Goal: Information Seeking & Learning: Find specific fact

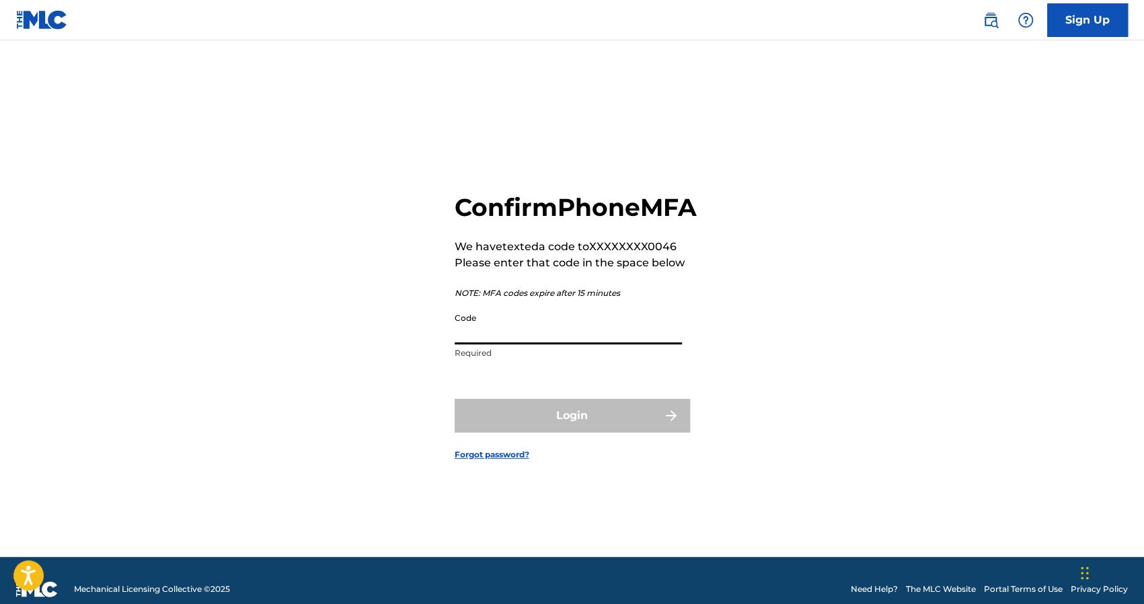
click at [534, 344] on input "Code" at bounding box center [568, 325] width 227 height 38
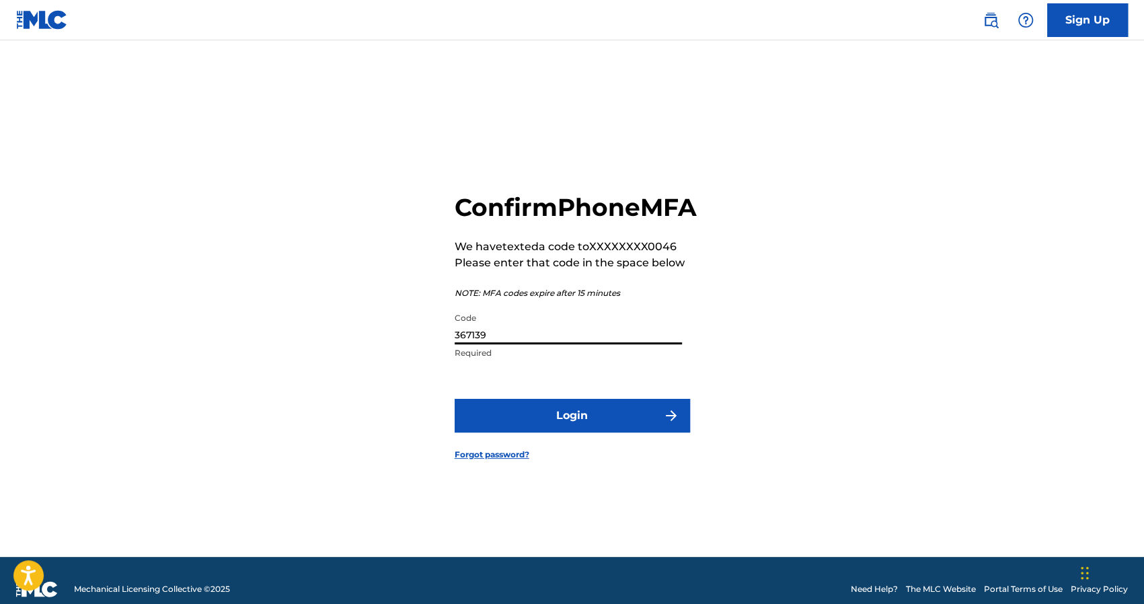
type input "367139"
click at [594, 431] on button "Login" at bounding box center [572, 416] width 235 height 34
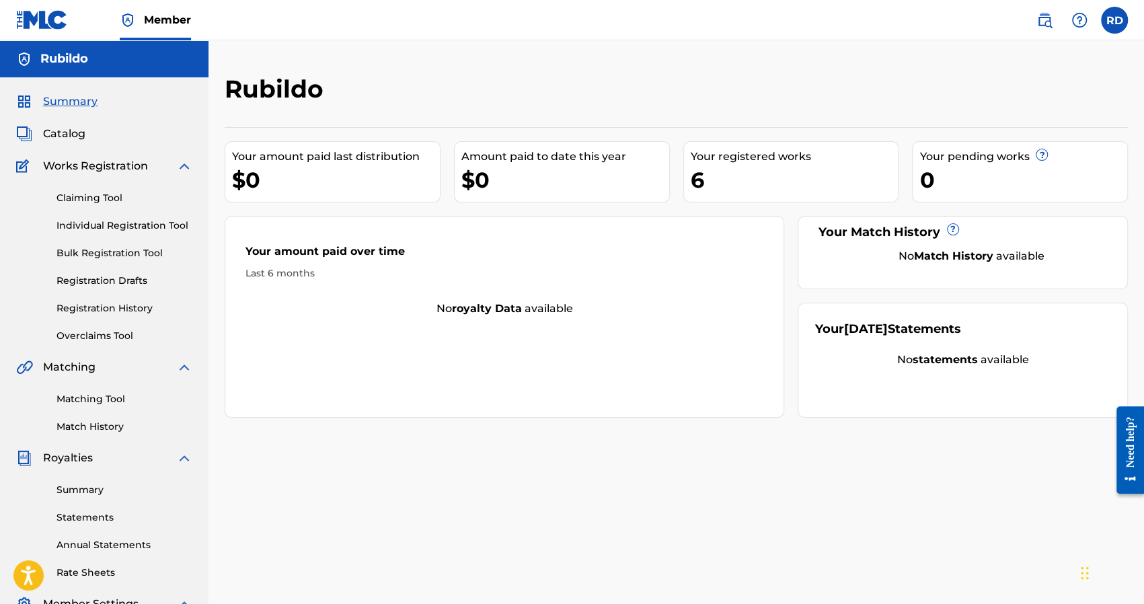
click at [735, 177] on div "6" at bounding box center [795, 180] width 208 height 30
click at [728, 155] on div "Your registered works" at bounding box center [795, 157] width 208 height 16
click at [758, 155] on div "Your registered works" at bounding box center [795, 157] width 208 height 16
click at [775, 180] on div "6" at bounding box center [795, 180] width 208 height 30
click at [695, 183] on div "6" at bounding box center [795, 180] width 208 height 30
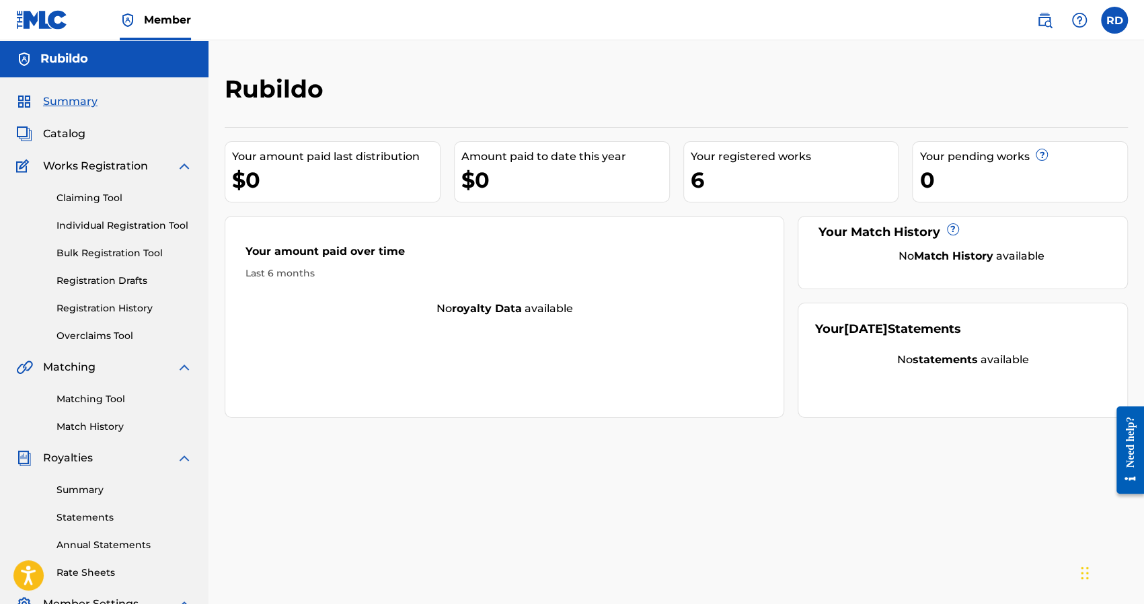
click at [106, 229] on link "Individual Registration Tool" at bounding box center [125, 226] width 136 height 14
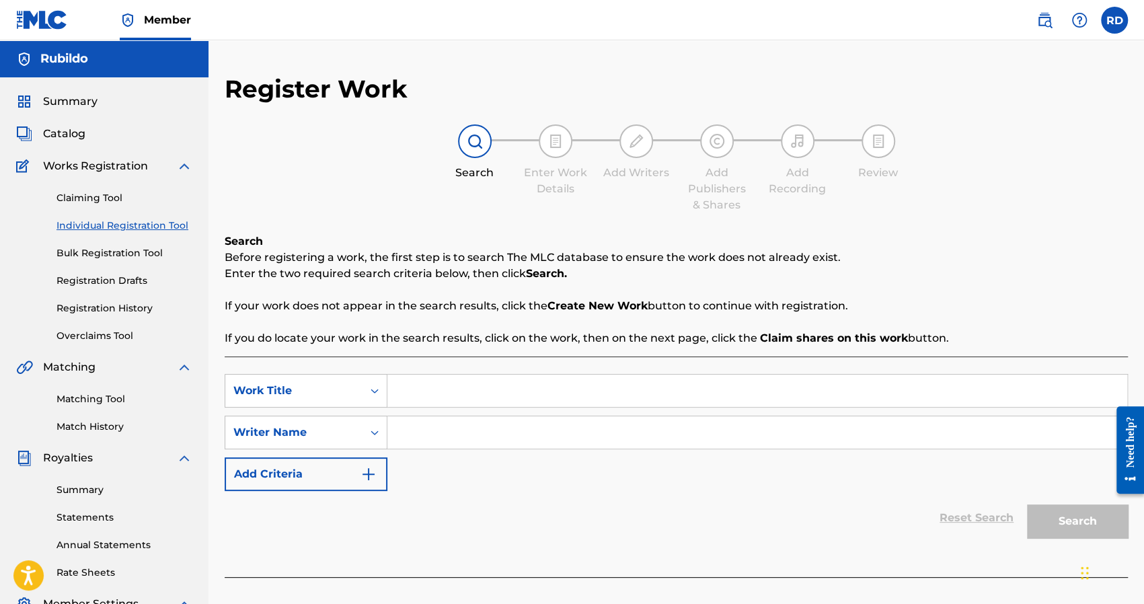
click at [427, 400] on input "Search Form" at bounding box center [757, 391] width 740 height 32
type input "a ti"
click at [361, 472] on img "Search Form" at bounding box center [369, 474] width 16 height 16
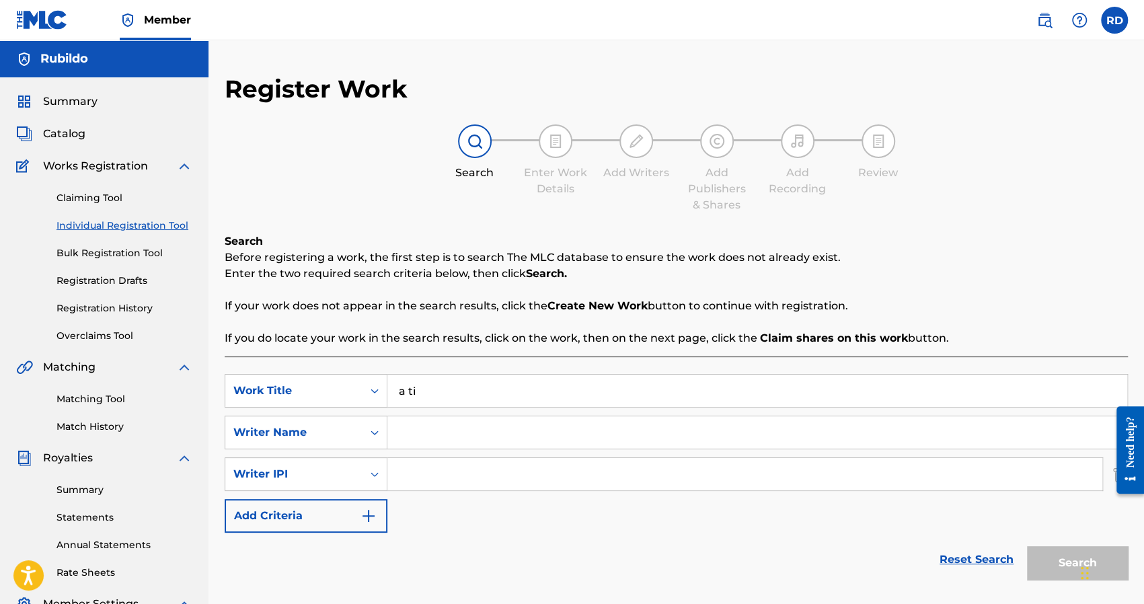
click at [951, 558] on link "Reset Search" at bounding box center [976, 560] width 87 height 30
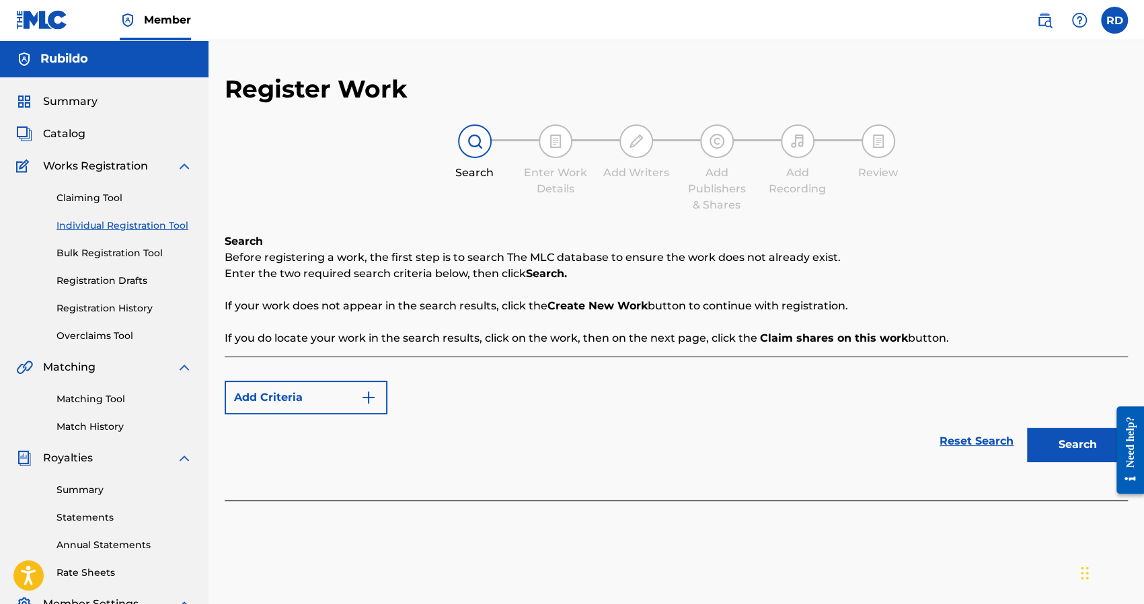
click at [313, 400] on button "Add Criteria" at bounding box center [306, 398] width 163 height 34
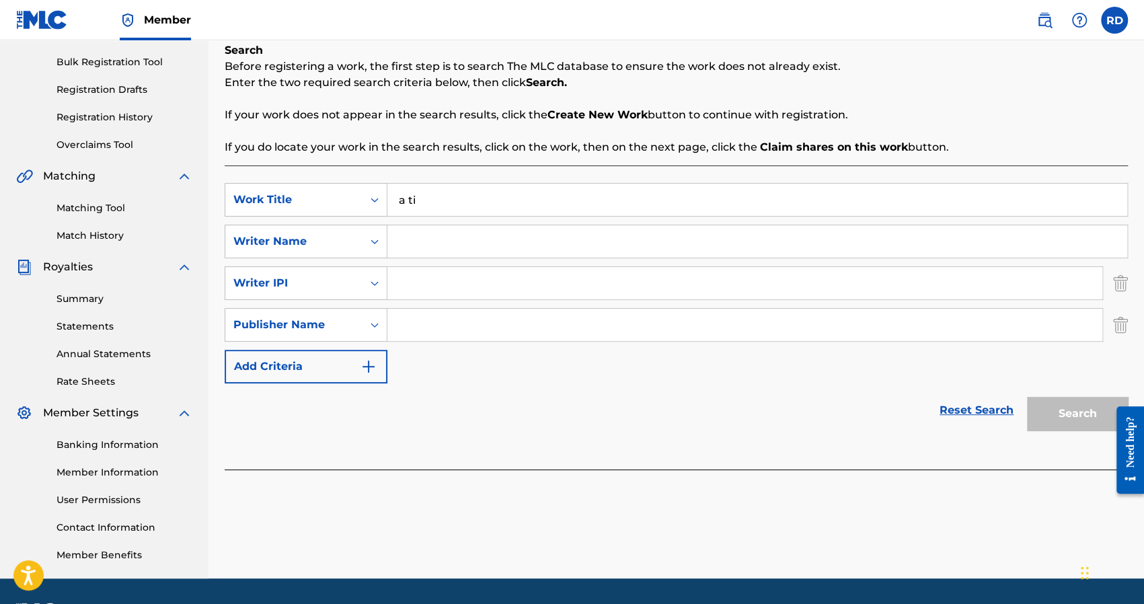
scroll to position [202, 0]
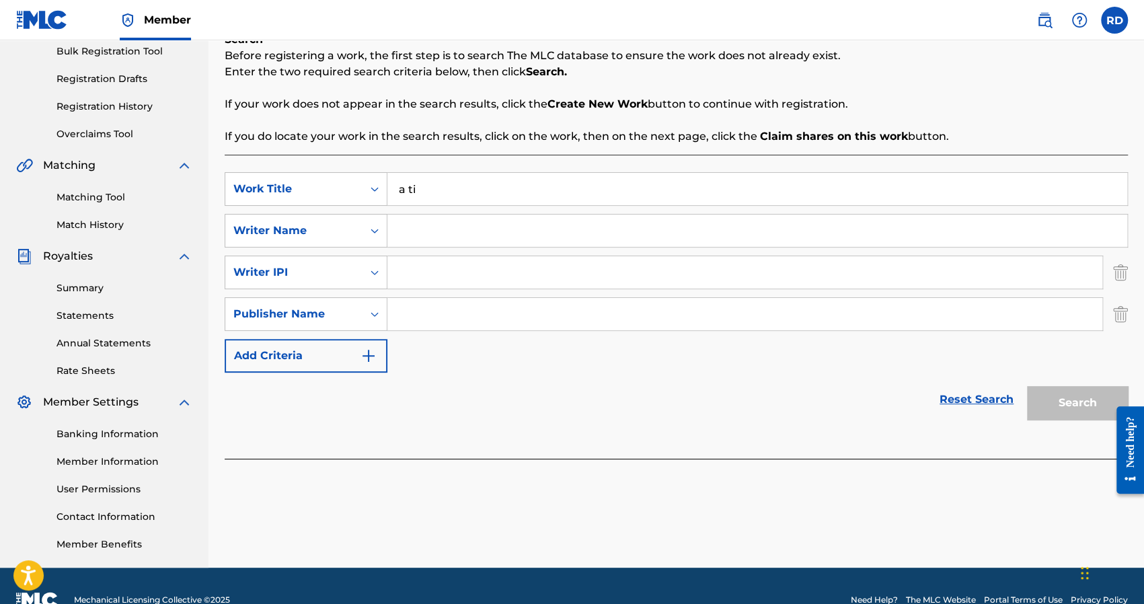
click at [1122, 313] on img "Search Form" at bounding box center [1120, 314] width 15 height 34
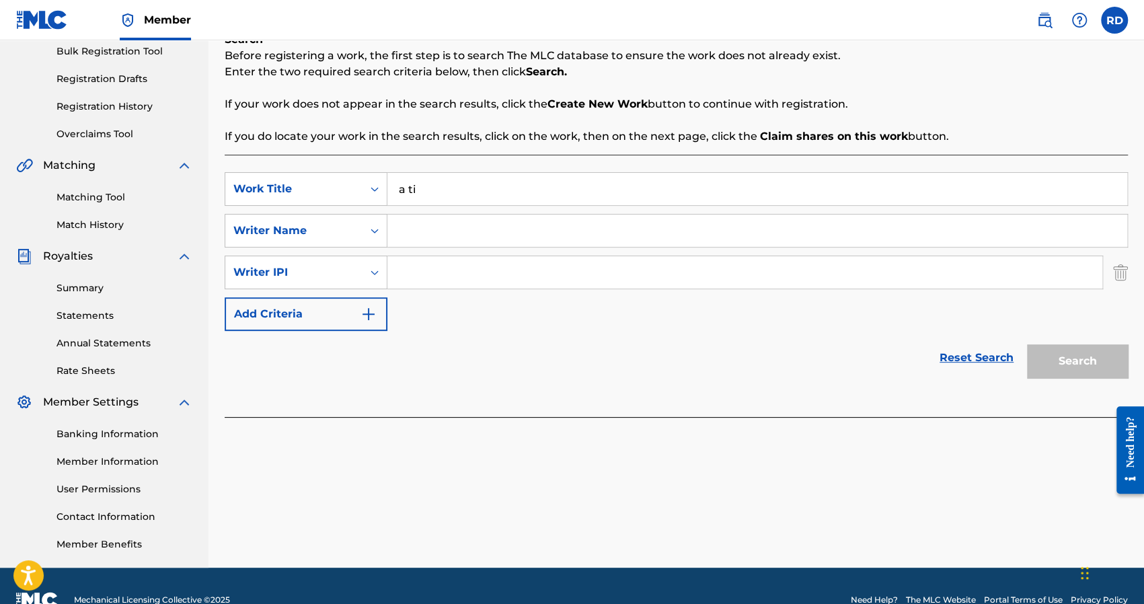
click at [1119, 273] on img "Search Form" at bounding box center [1120, 273] width 15 height 34
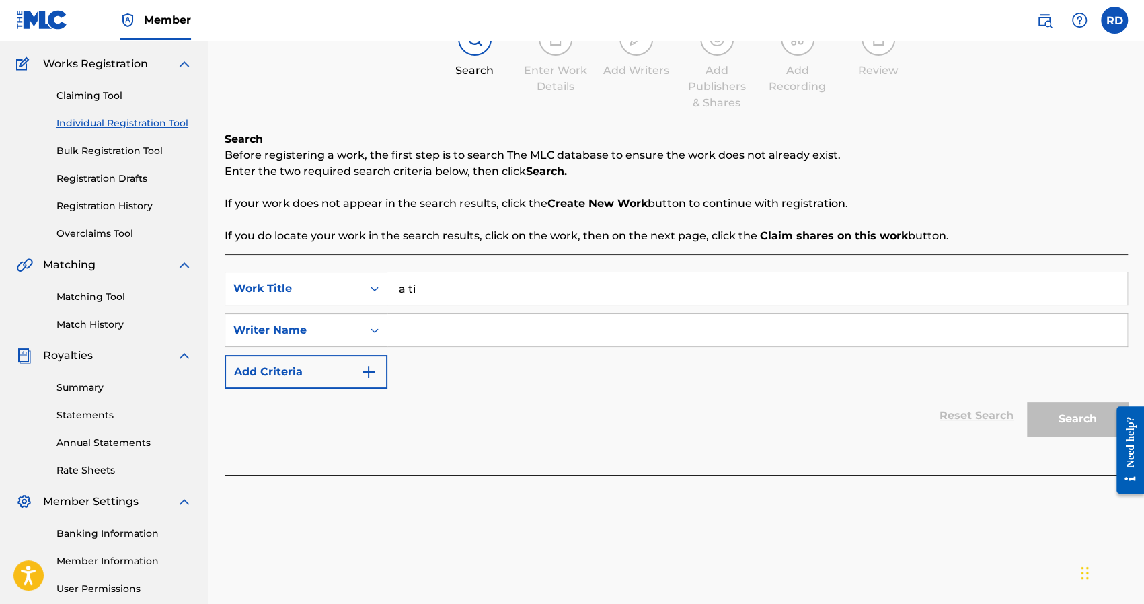
scroll to position [67, 0]
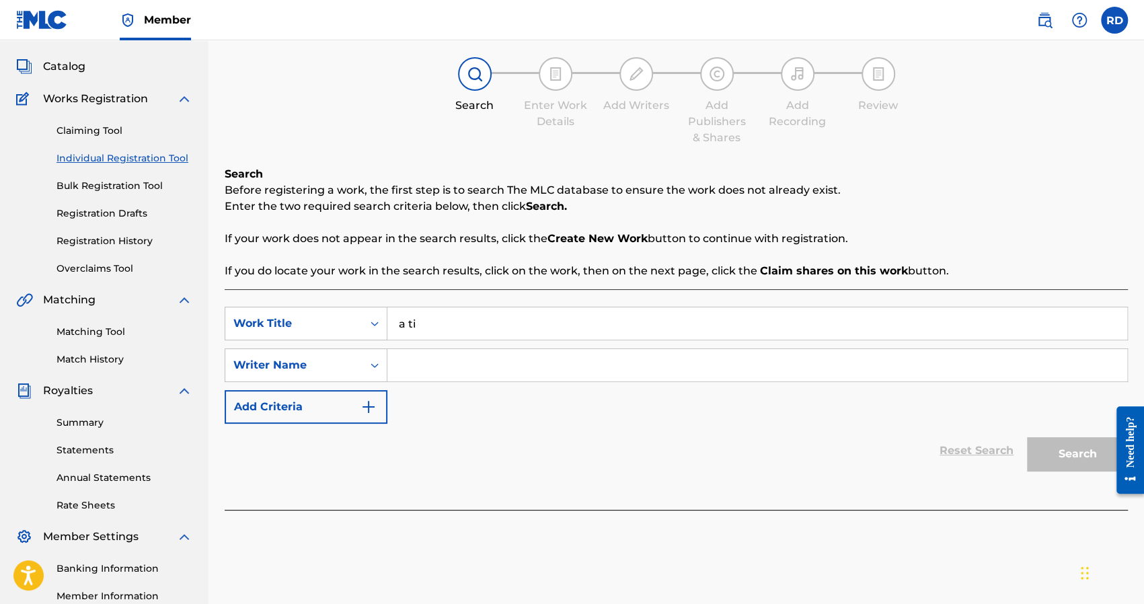
click at [114, 186] on link "Bulk Registration Tool" at bounding box center [125, 186] width 136 height 14
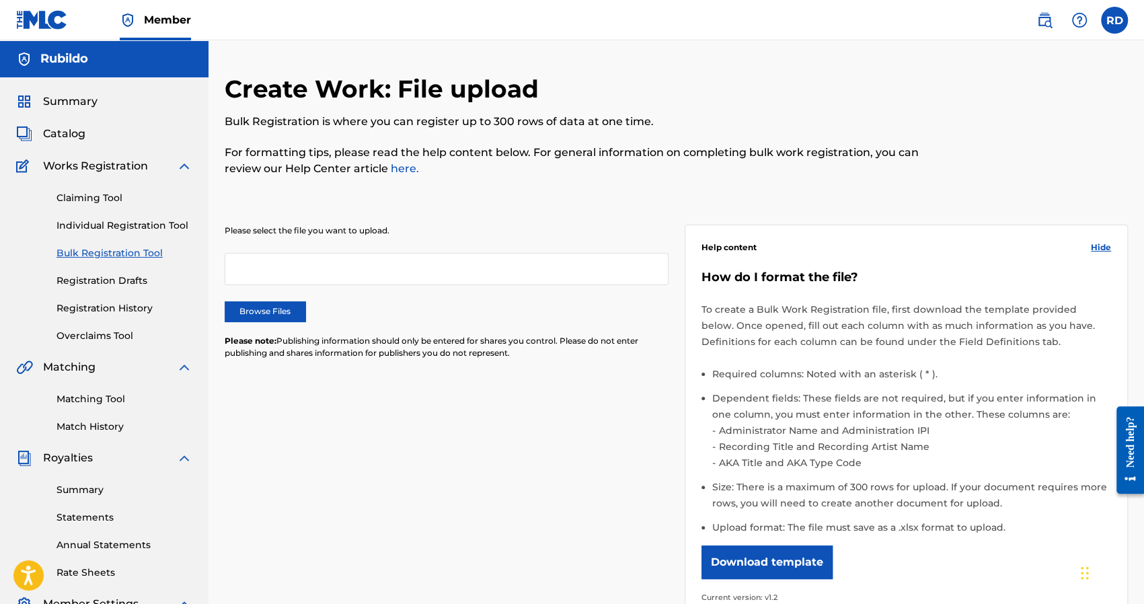
click at [113, 282] on link "Registration Drafts" at bounding box center [125, 281] width 136 height 14
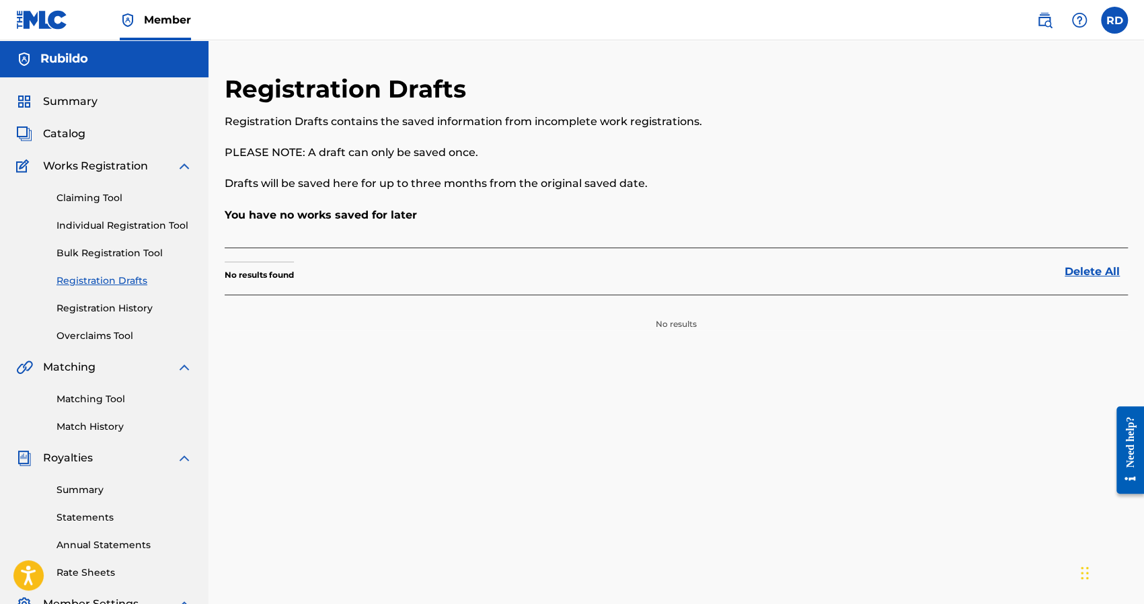
click at [113, 304] on link "Registration History" at bounding box center [125, 308] width 136 height 14
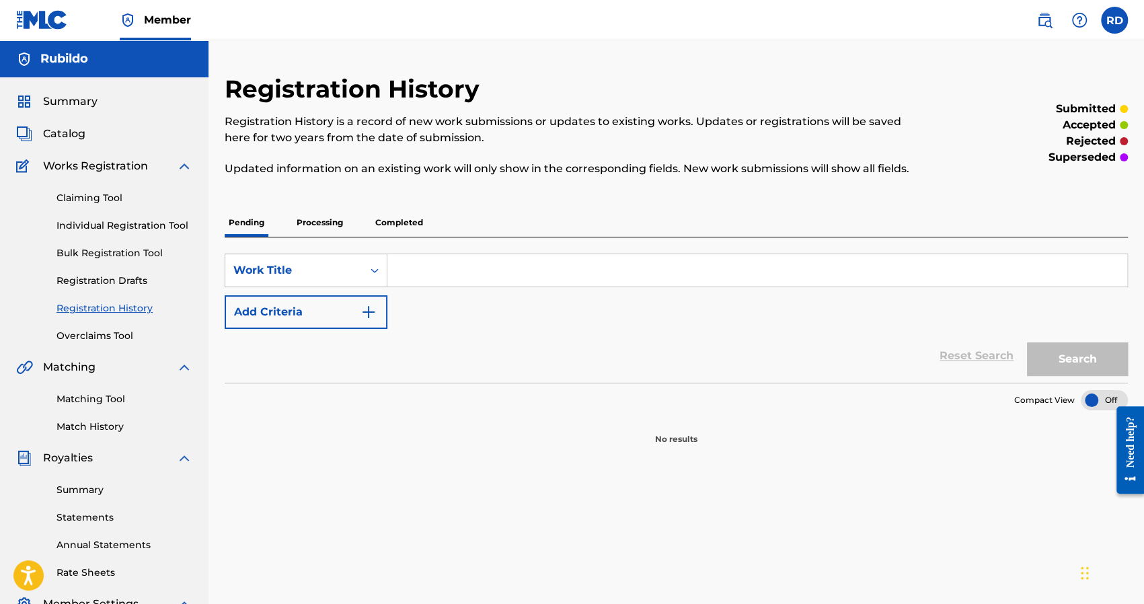
click at [324, 223] on p "Processing" at bounding box center [320, 223] width 54 height 28
click at [399, 223] on p "Completed" at bounding box center [399, 223] width 56 height 28
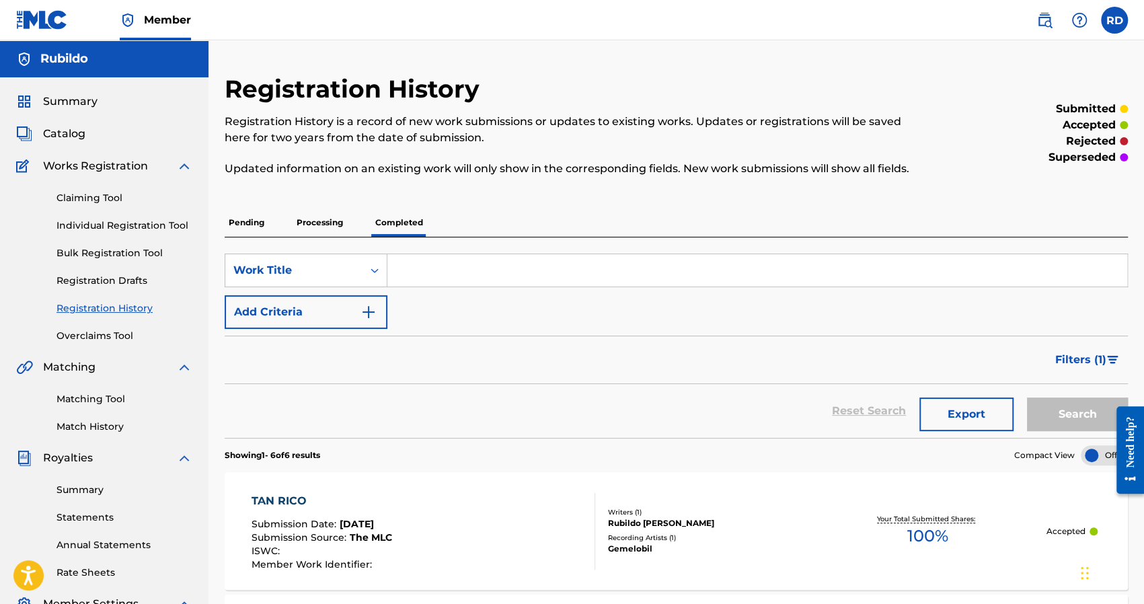
click at [419, 279] on input "Search Form" at bounding box center [757, 270] width 740 height 32
type input "a ti"
click at [1066, 417] on button "Search" at bounding box center [1077, 415] width 101 height 34
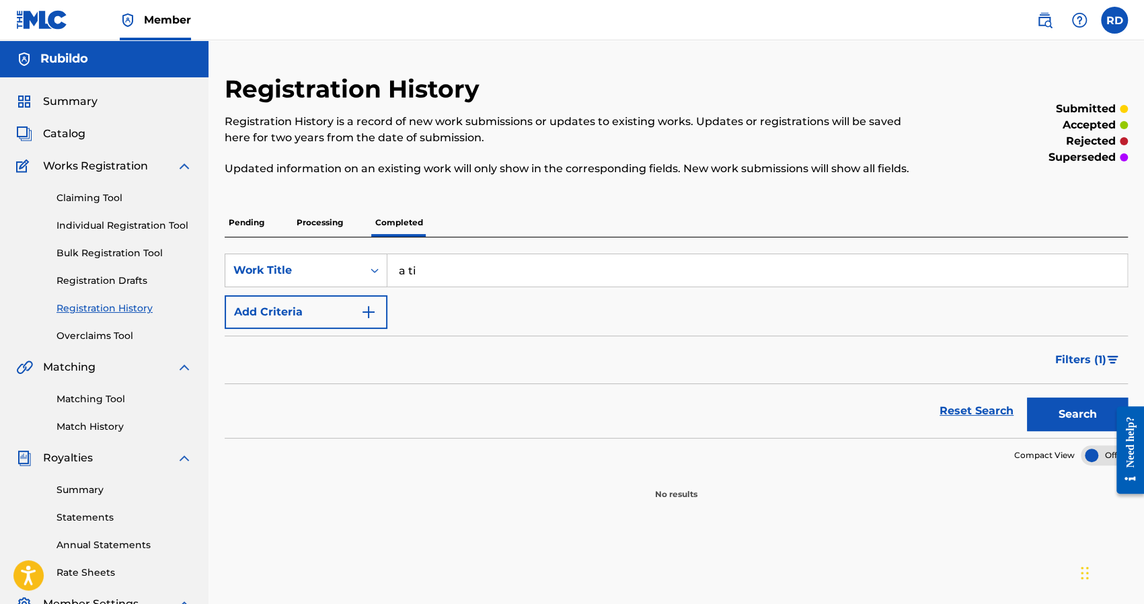
click at [261, 225] on p "Pending" at bounding box center [247, 223] width 44 height 28
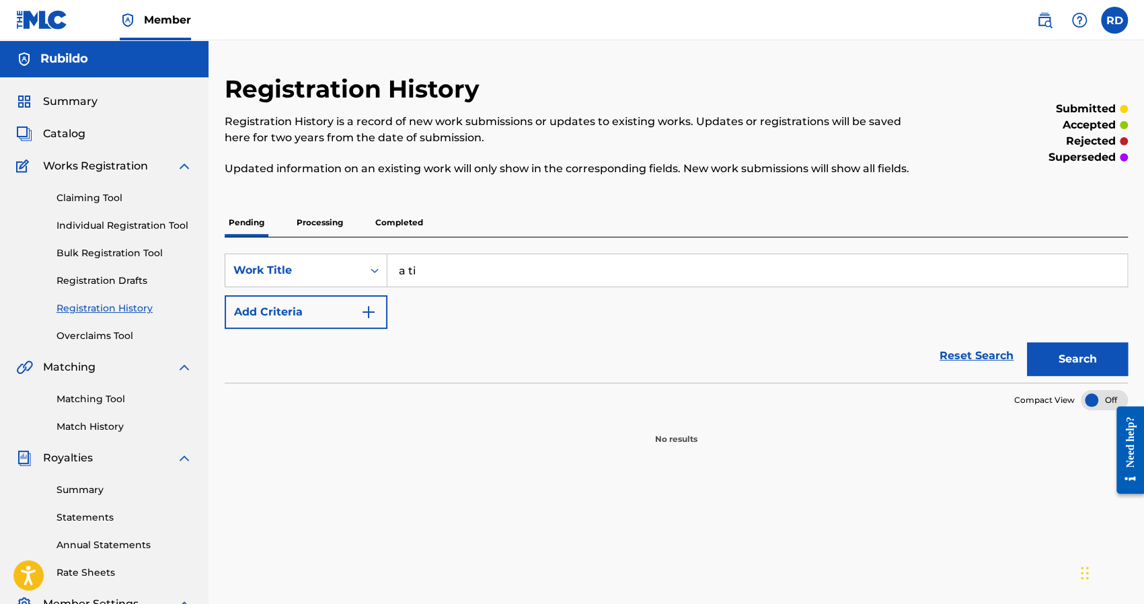
click at [1072, 365] on button "Search" at bounding box center [1077, 359] width 101 height 34
click at [116, 255] on link "Bulk Registration Tool" at bounding box center [125, 253] width 136 height 14
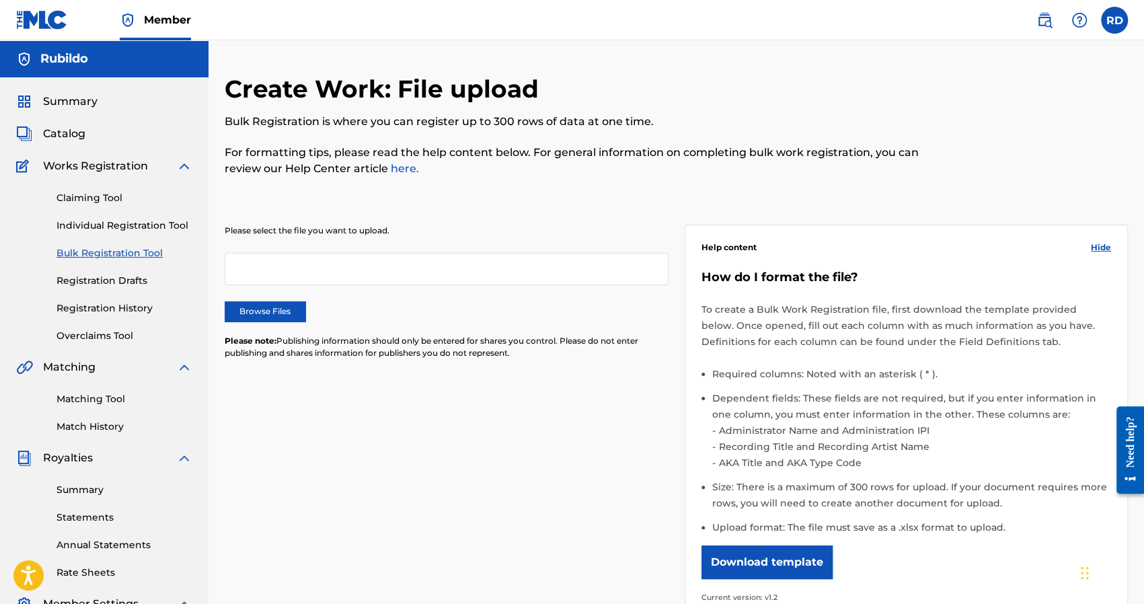
click at [120, 227] on link "Individual Registration Tool" at bounding box center [125, 226] width 136 height 14
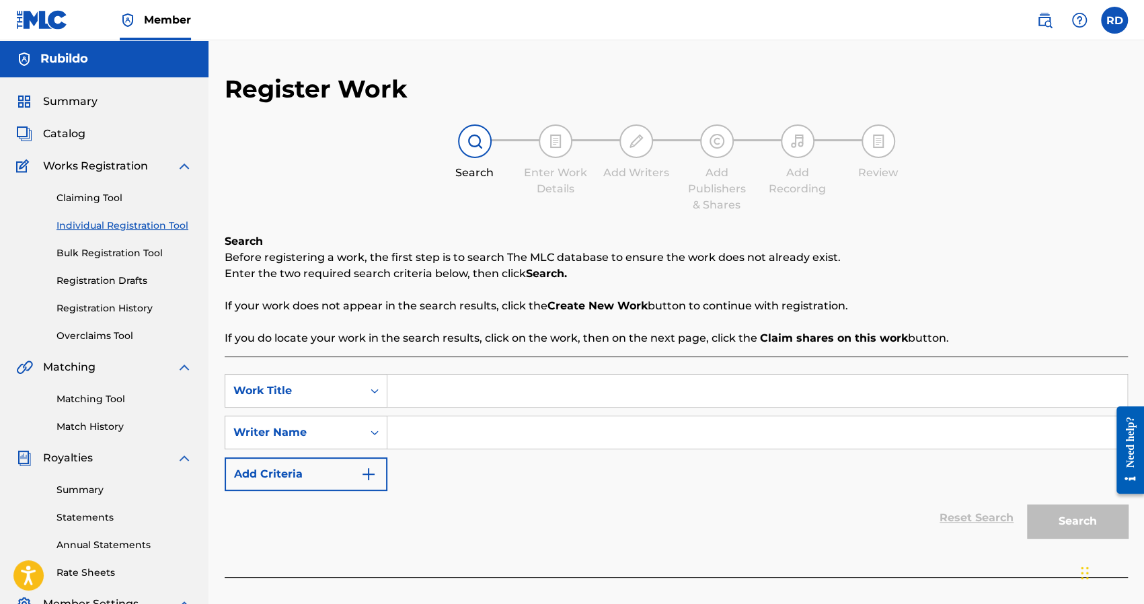
click at [1047, 24] on img at bounding box center [1045, 20] width 16 height 16
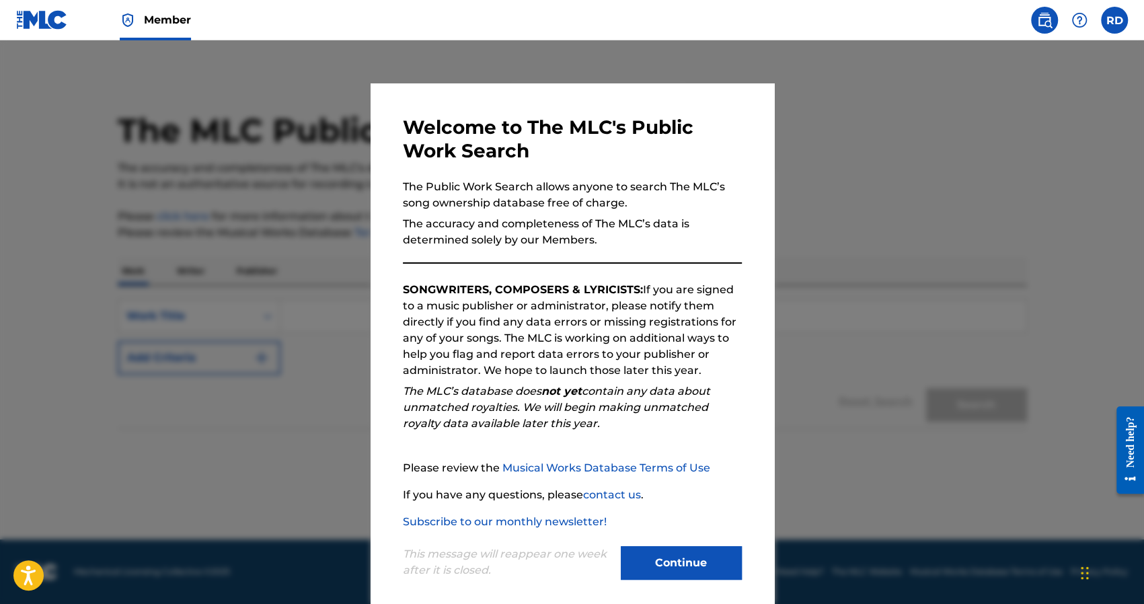
scroll to position [11, 0]
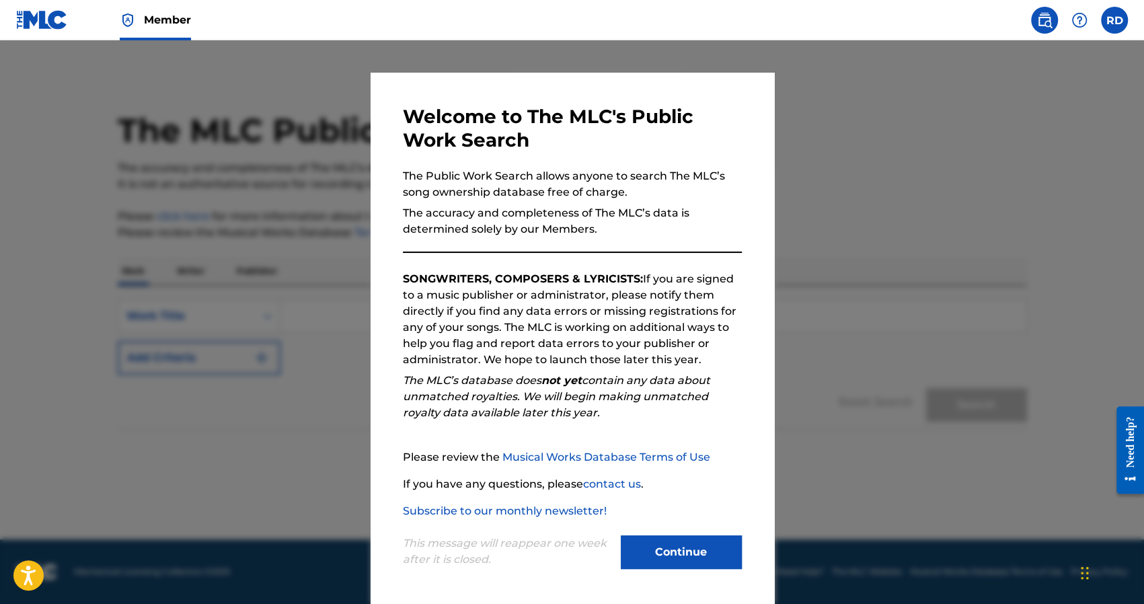
click at [658, 550] on button "Continue" at bounding box center [681, 552] width 121 height 34
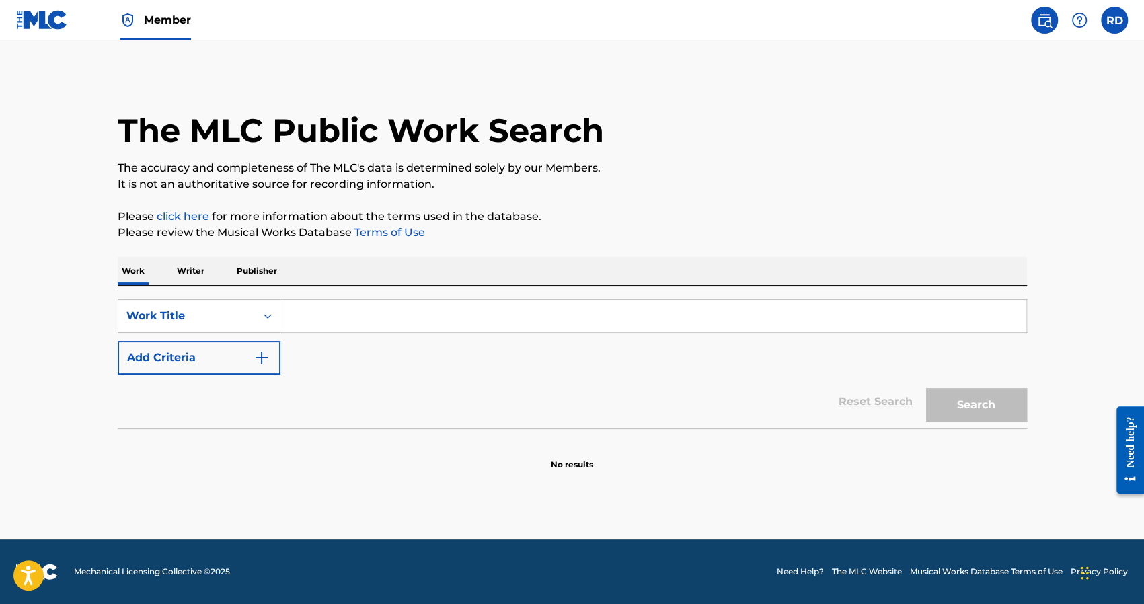
click at [305, 315] on input "Search Form" at bounding box center [654, 316] width 746 height 32
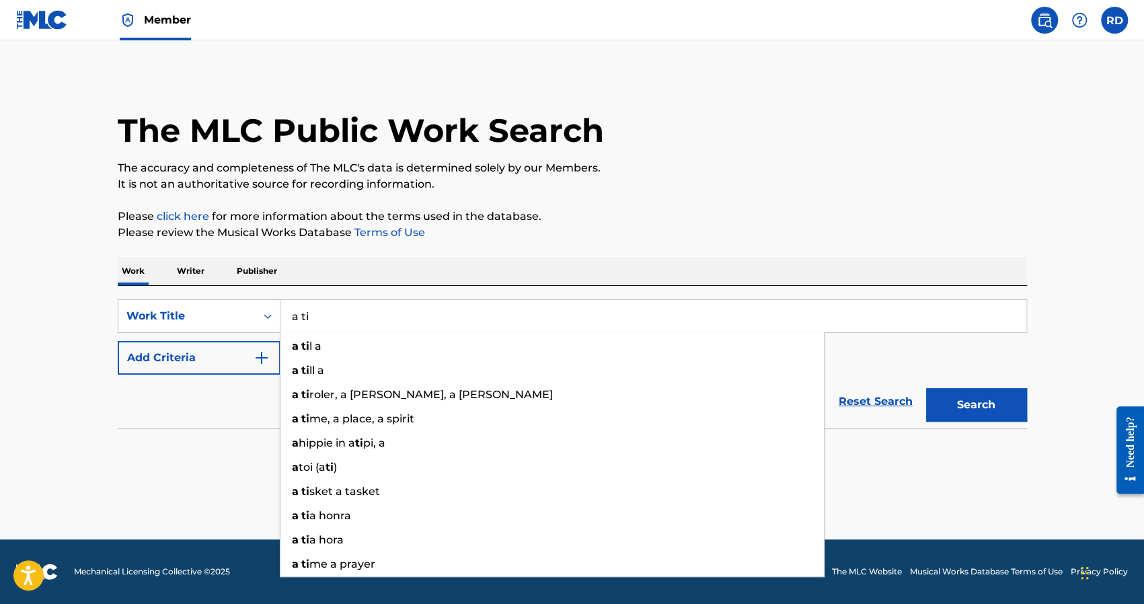
type input "a ti"
click at [926, 388] on button "Search" at bounding box center [976, 405] width 101 height 34
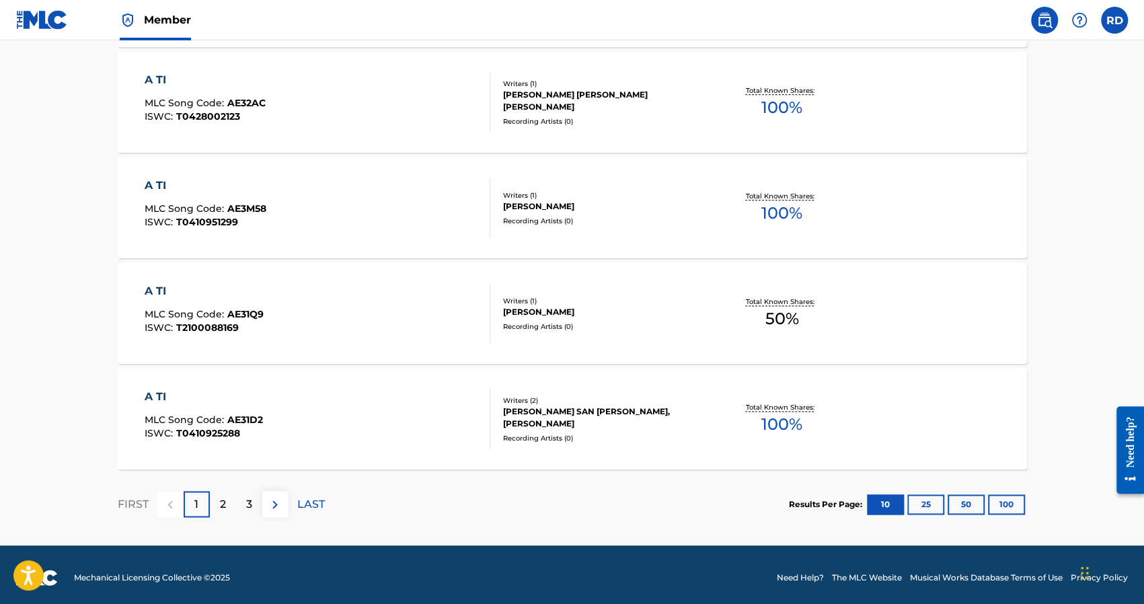
scroll to position [1042, 0]
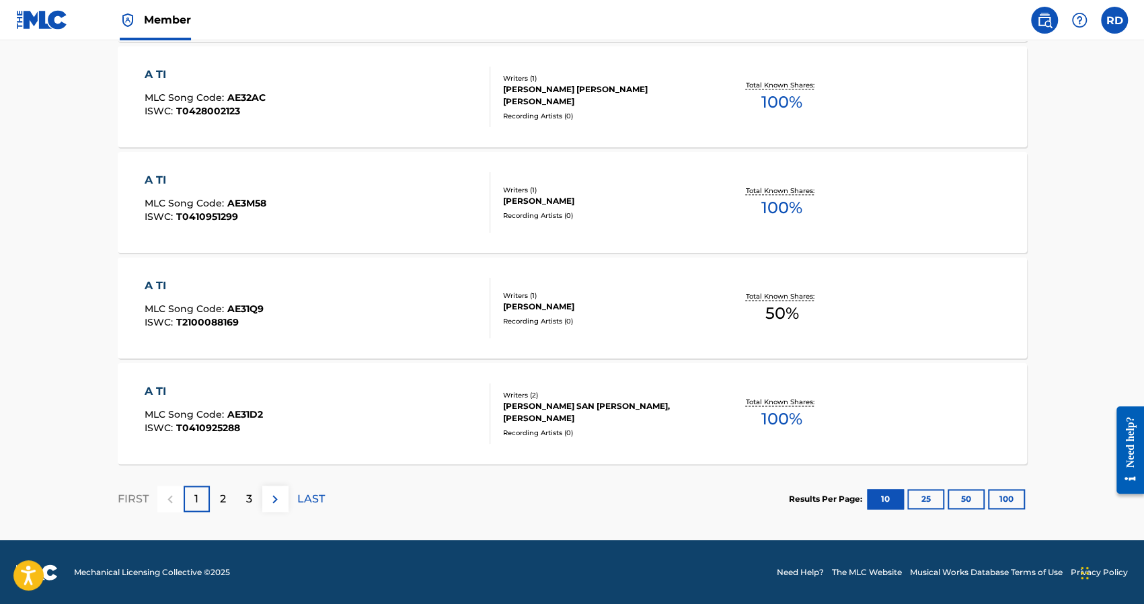
click at [249, 496] on p "3" at bounding box center [249, 499] width 6 height 16
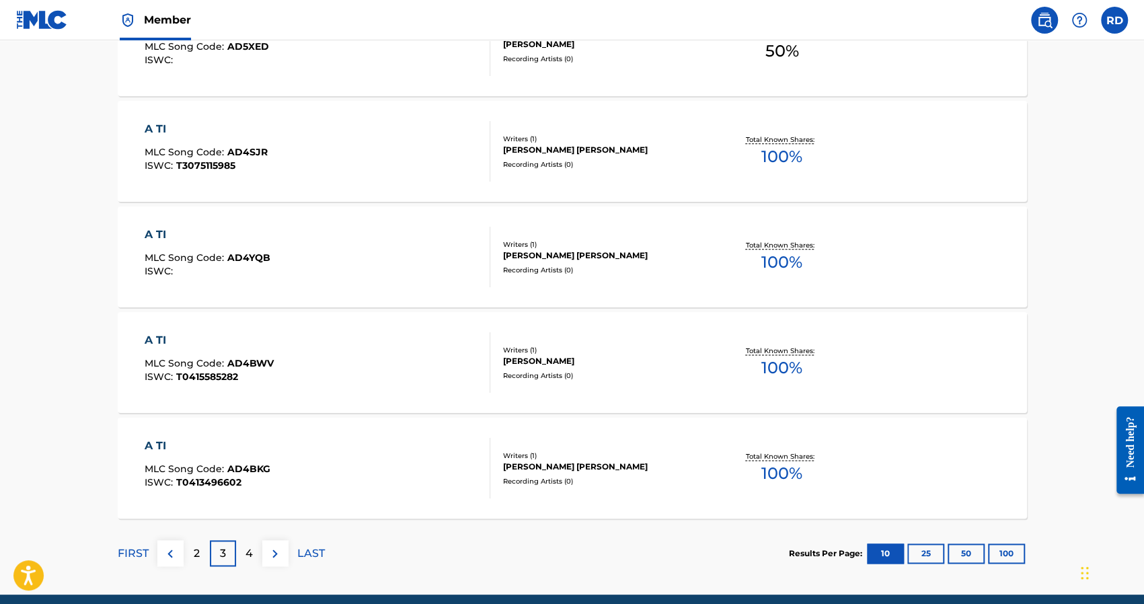
scroll to position [1009, 0]
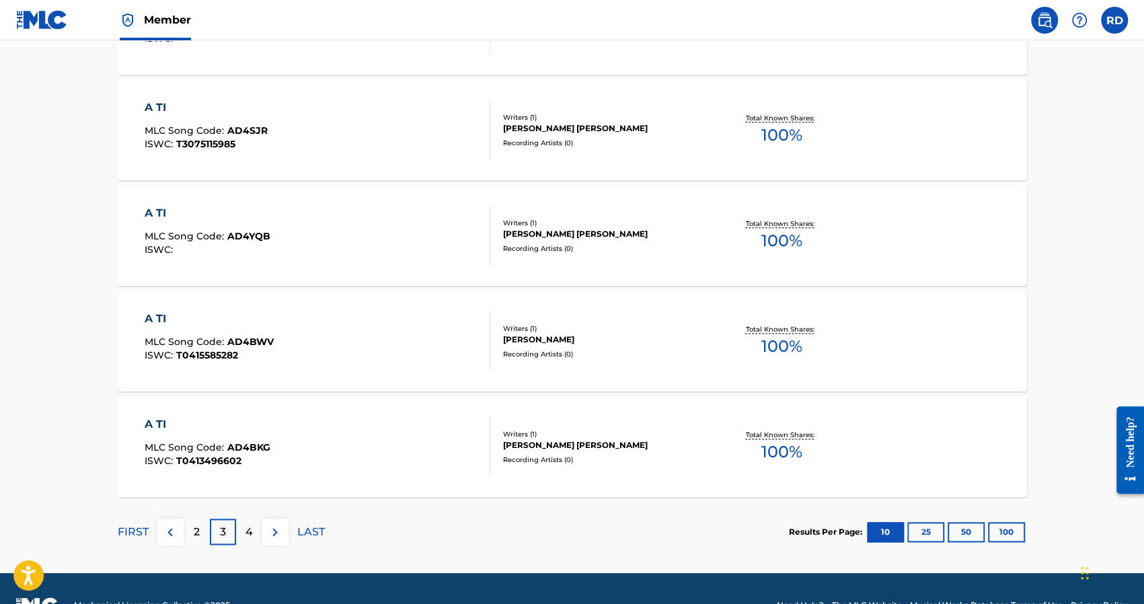
click at [199, 533] on div "2" at bounding box center [197, 532] width 26 height 26
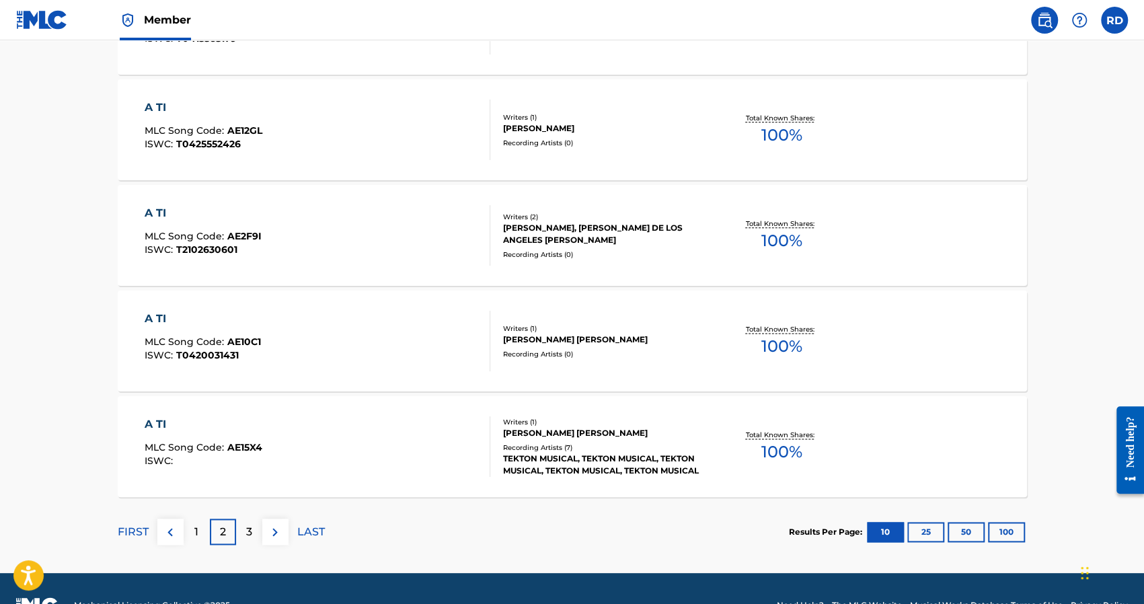
click at [198, 533] on p "1" at bounding box center [196, 532] width 4 height 16
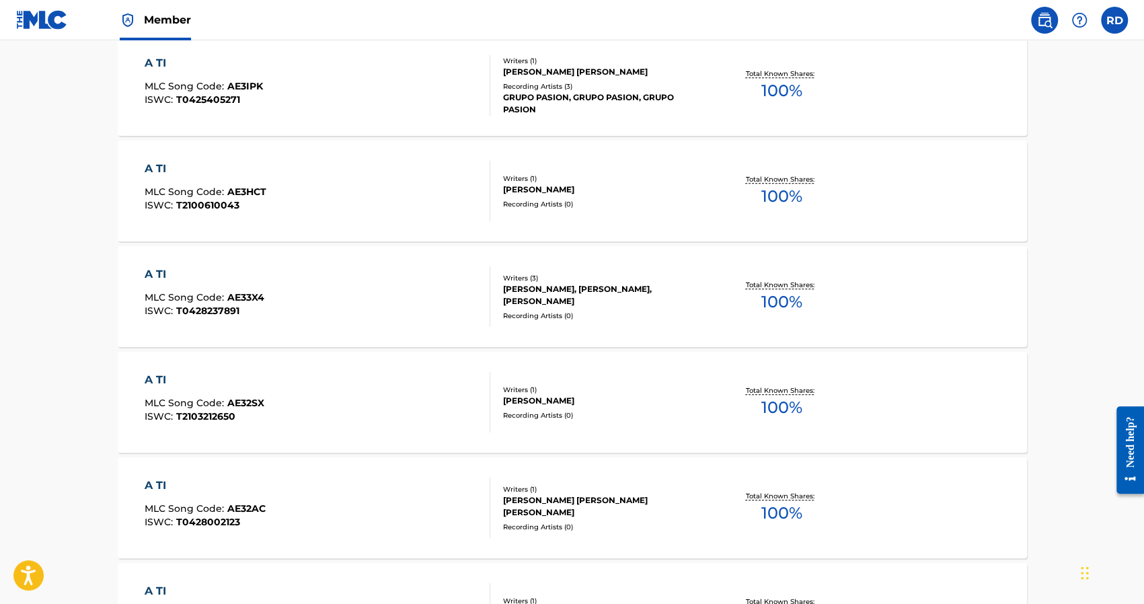
scroll to position [673, 0]
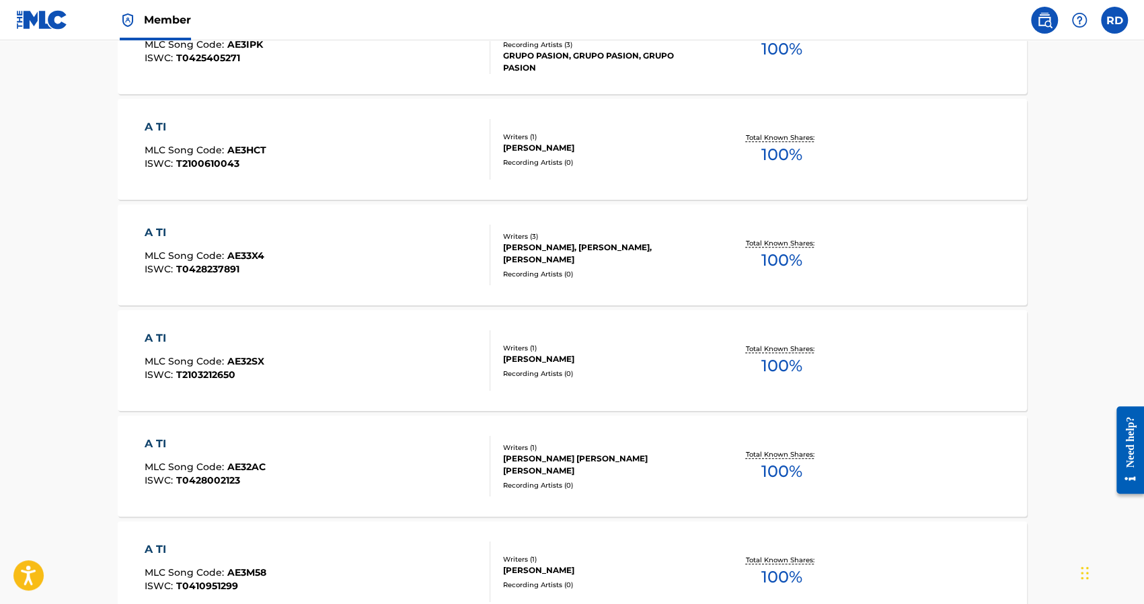
click at [566, 359] on div "[PERSON_NAME]" at bounding box center [604, 359] width 203 height 12
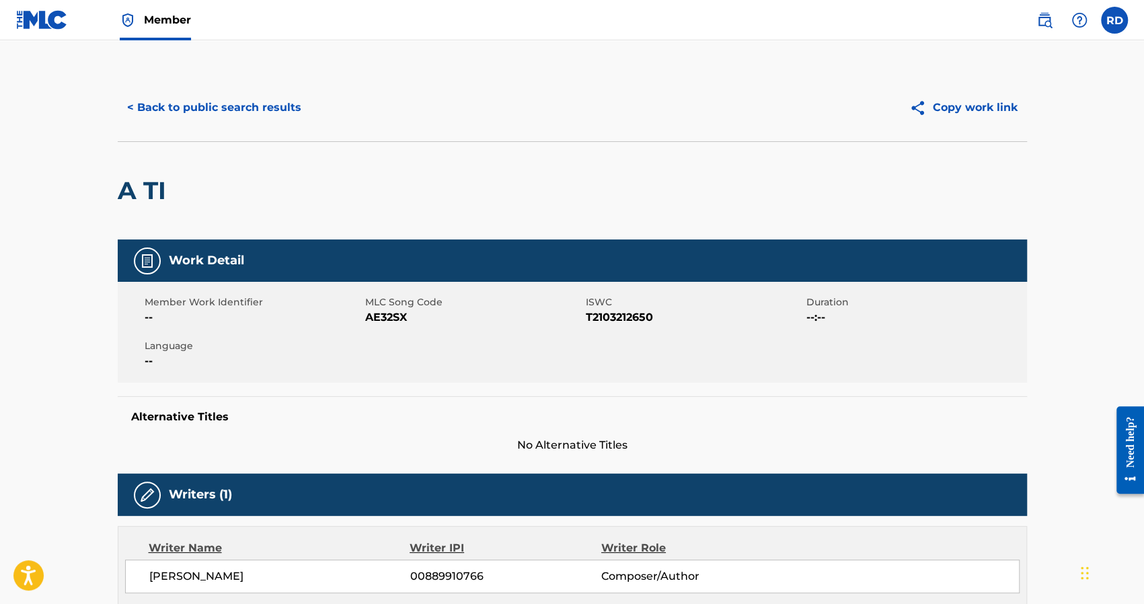
click at [132, 108] on button "< Back to public search results" at bounding box center [214, 108] width 193 height 34
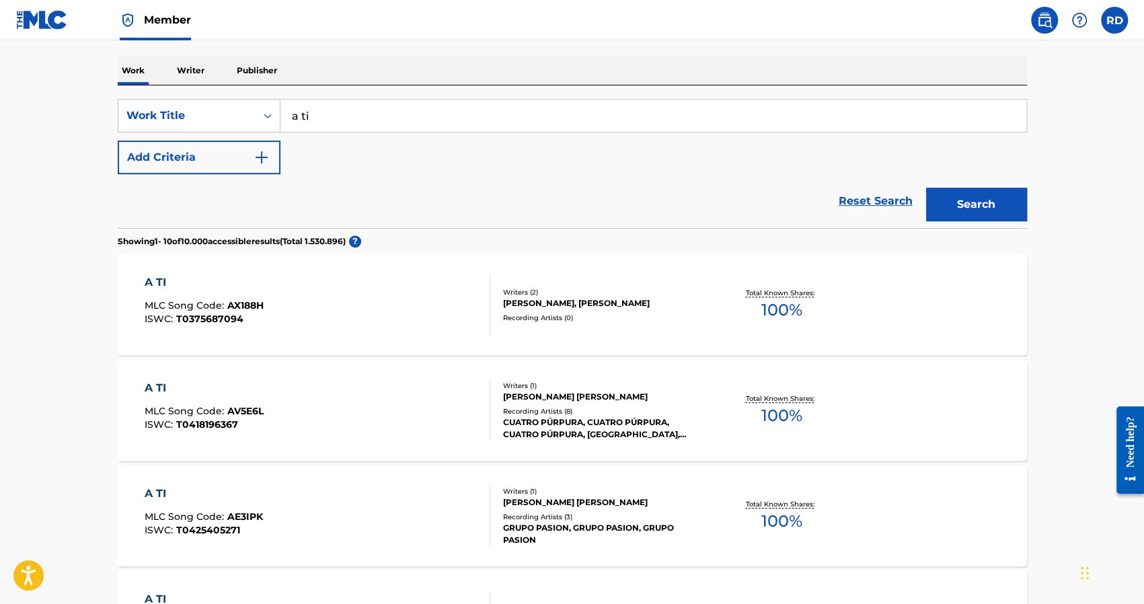
scroll to position [202, 0]
click at [184, 157] on button "Add Criteria" at bounding box center [199, 156] width 163 height 34
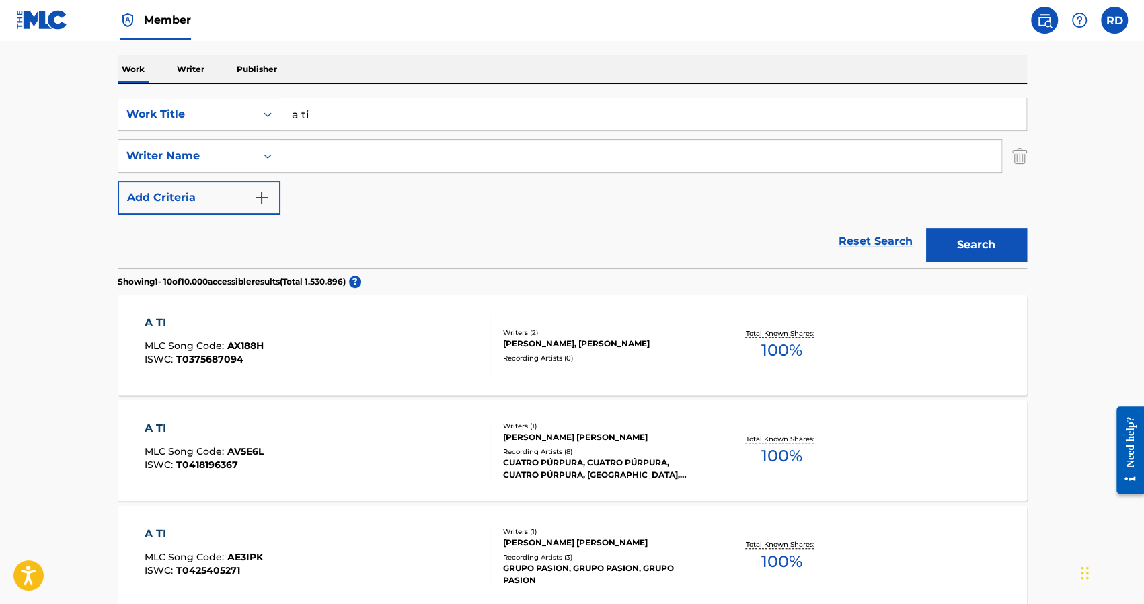
click at [339, 154] on input "Search Form" at bounding box center [641, 156] width 721 height 32
click at [340, 212] on span "[PERSON_NAME]" at bounding box center [379, 210] width 94 height 13
type input "rubildo [PERSON_NAME]"
click at [998, 252] on button "Search" at bounding box center [976, 245] width 101 height 34
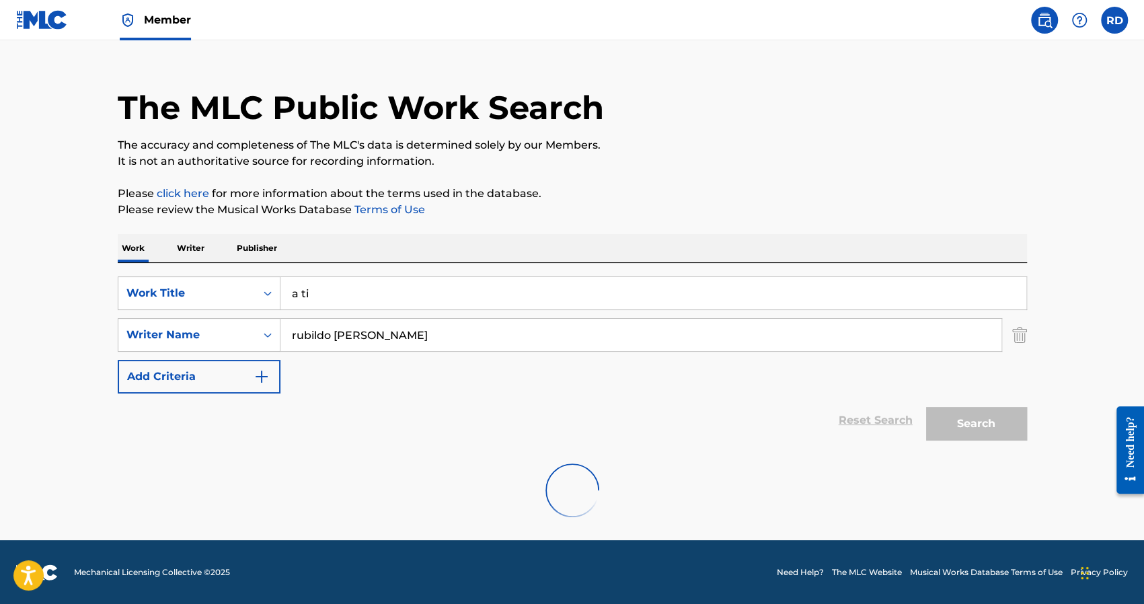
scroll to position [0, 0]
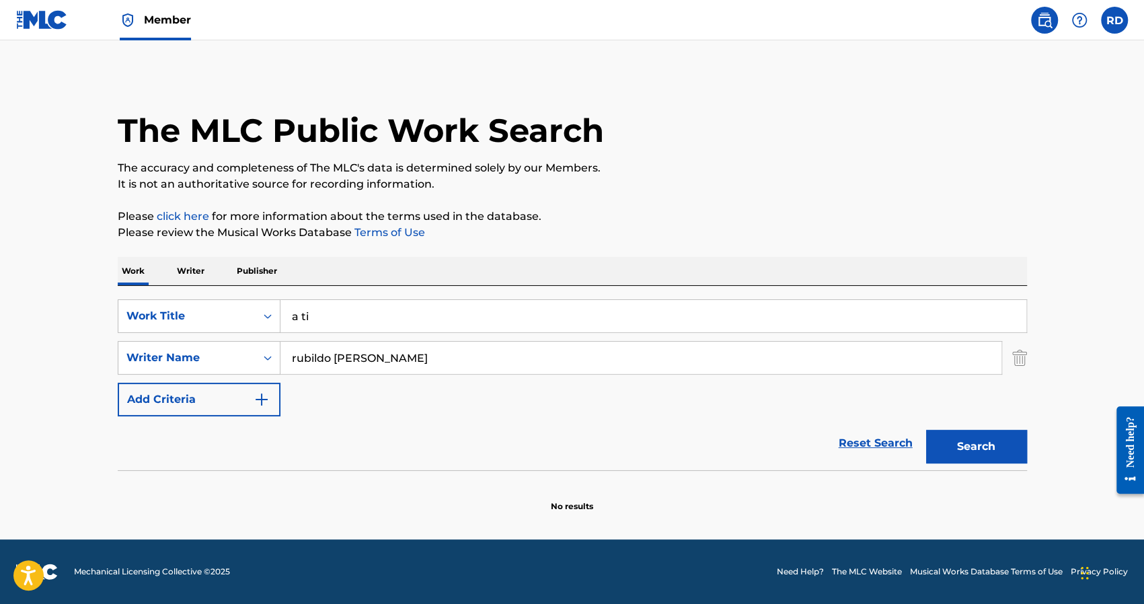
click at [1017, 362] on img "Search Form" at bounding box center [1019, 358] width 15 height 34
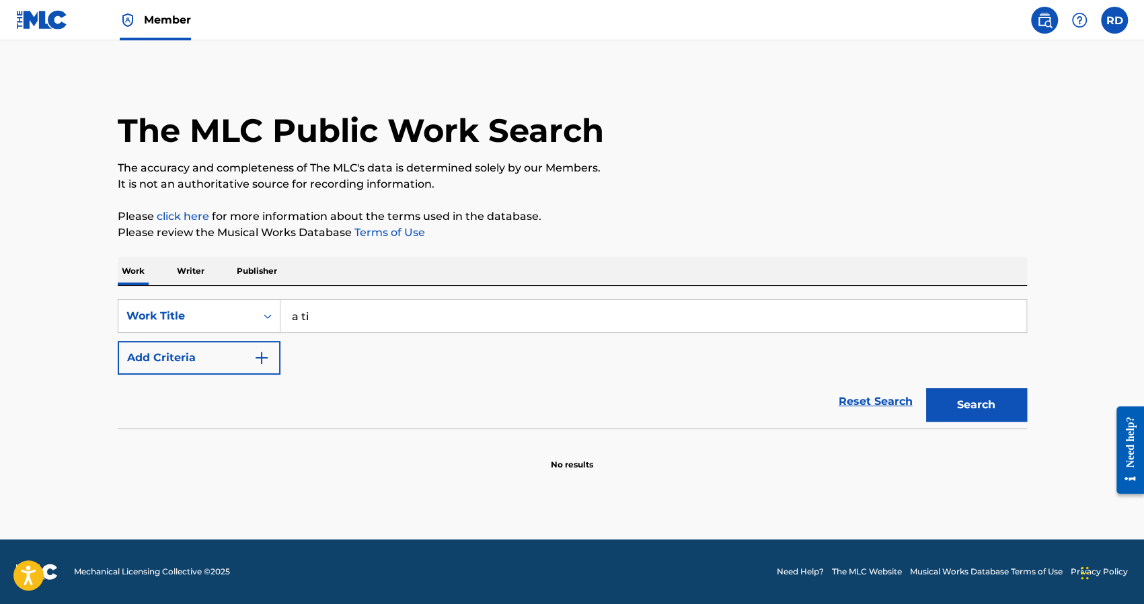
click at [293, 318] on input "a ti" at bounding box center [654, 316] width 746 height 32
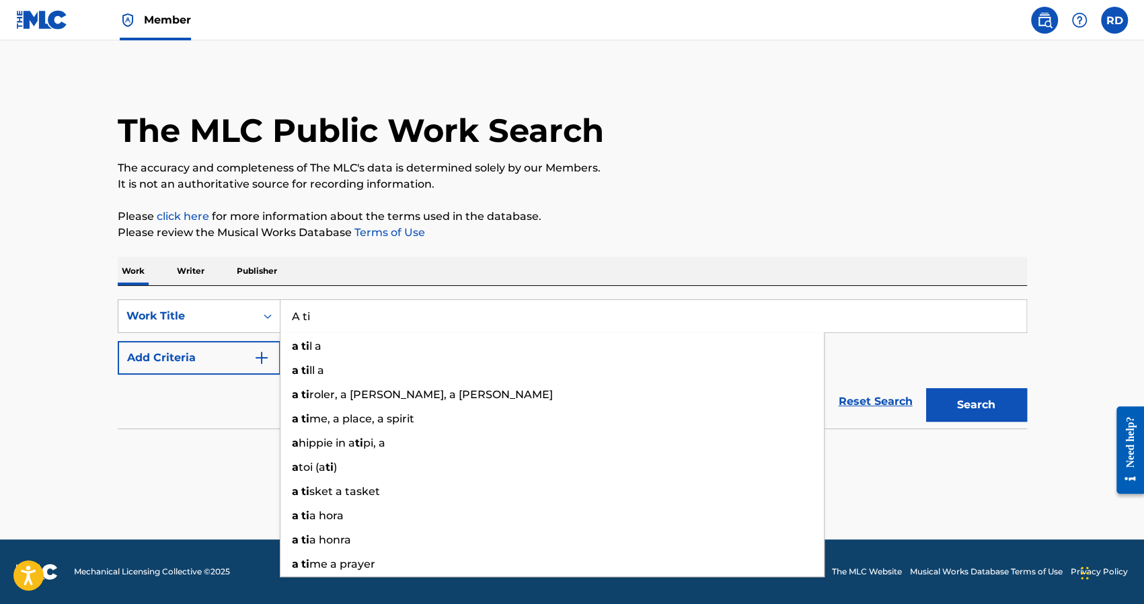
type input "A ti"
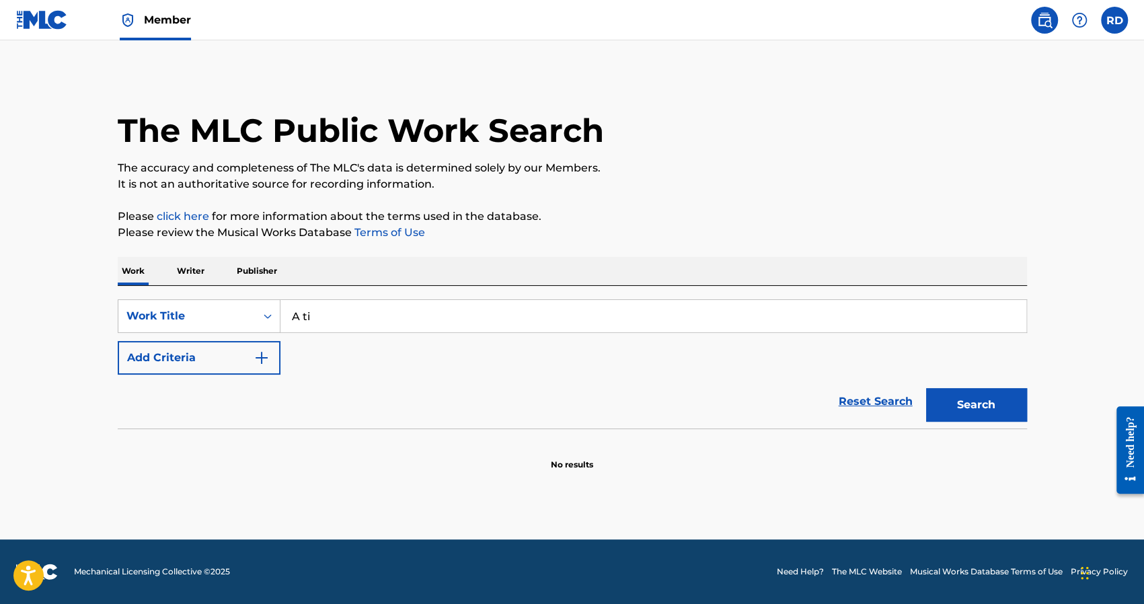
click at [961, 400] on button "Search" at bounding box center [976, 405] width 101 height 34
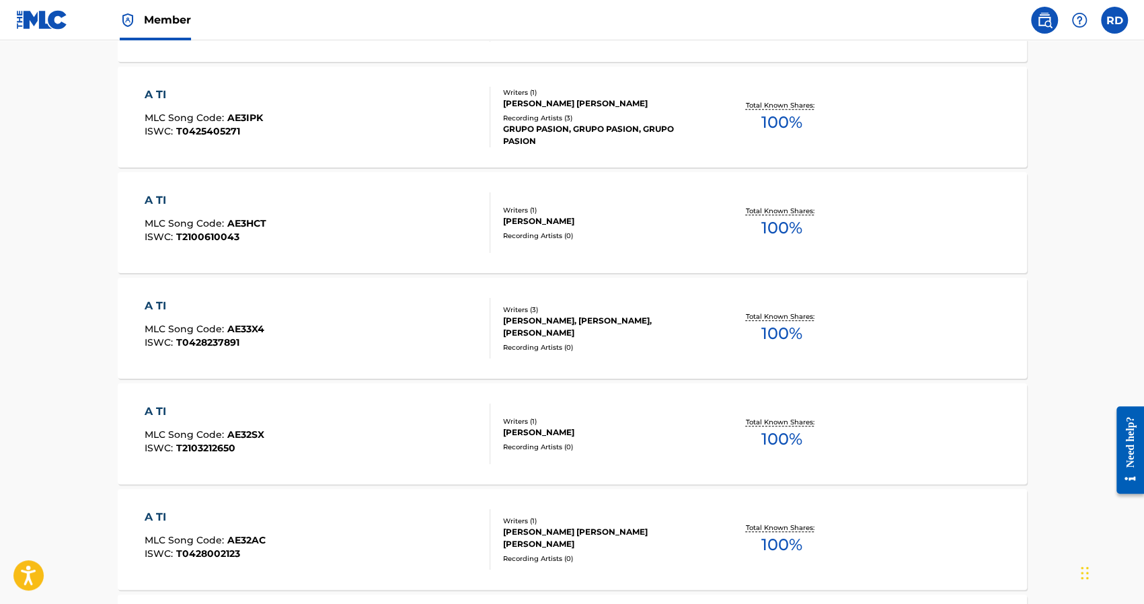
scroll to position [605, 0]
